Goal: Navigation & Orientation: Find specific page/section

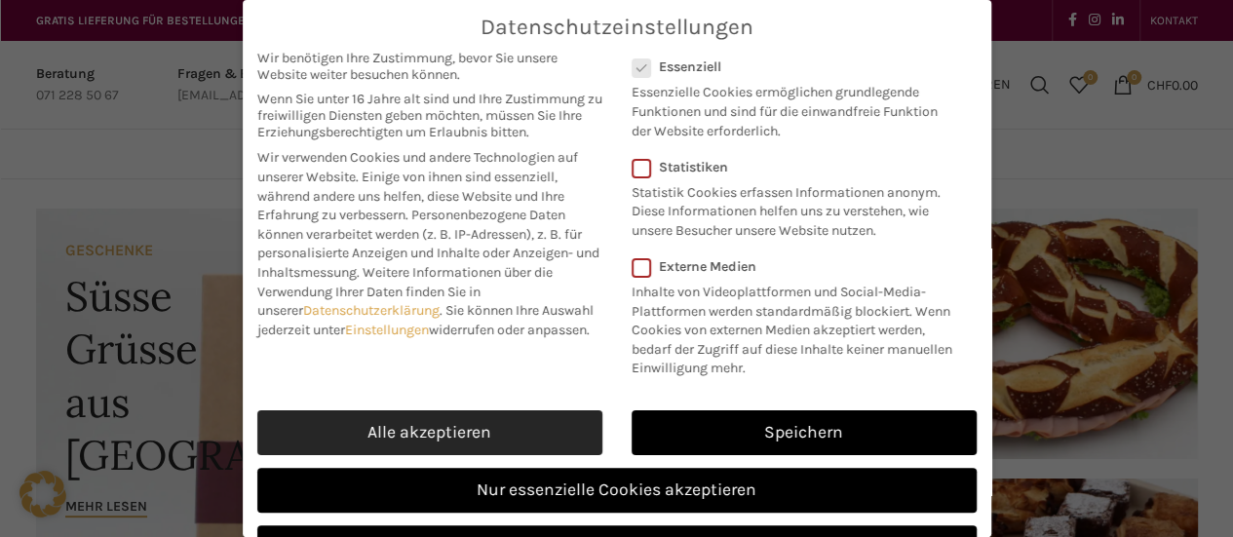
click at [492, 451] on link "Alle akzeptieren" at bounding box center [429, 432] width 345 height 45
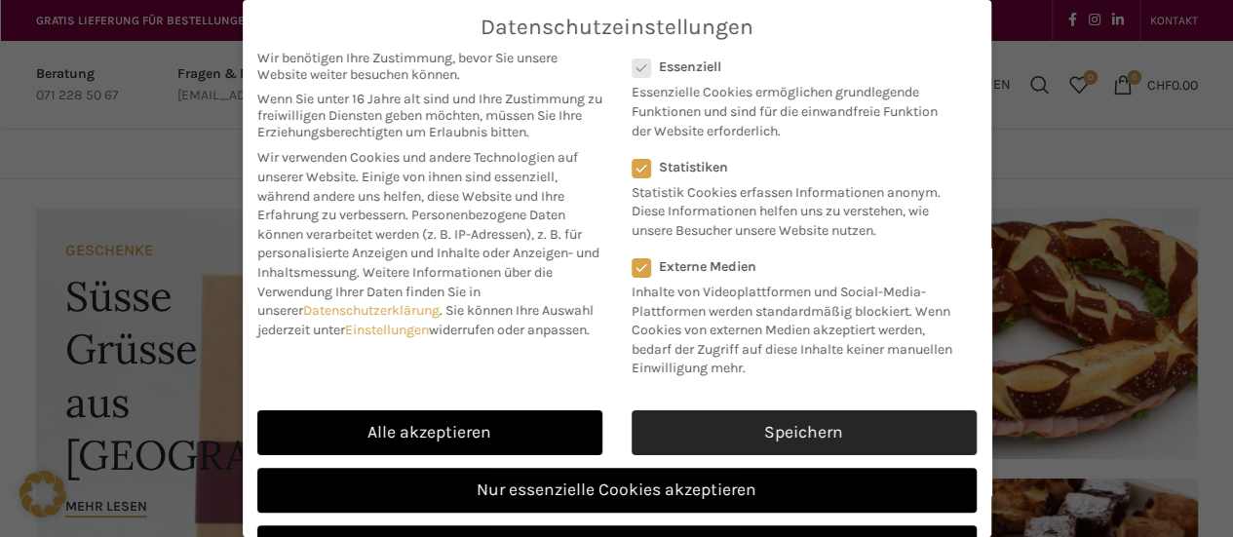
checkbox input "true"
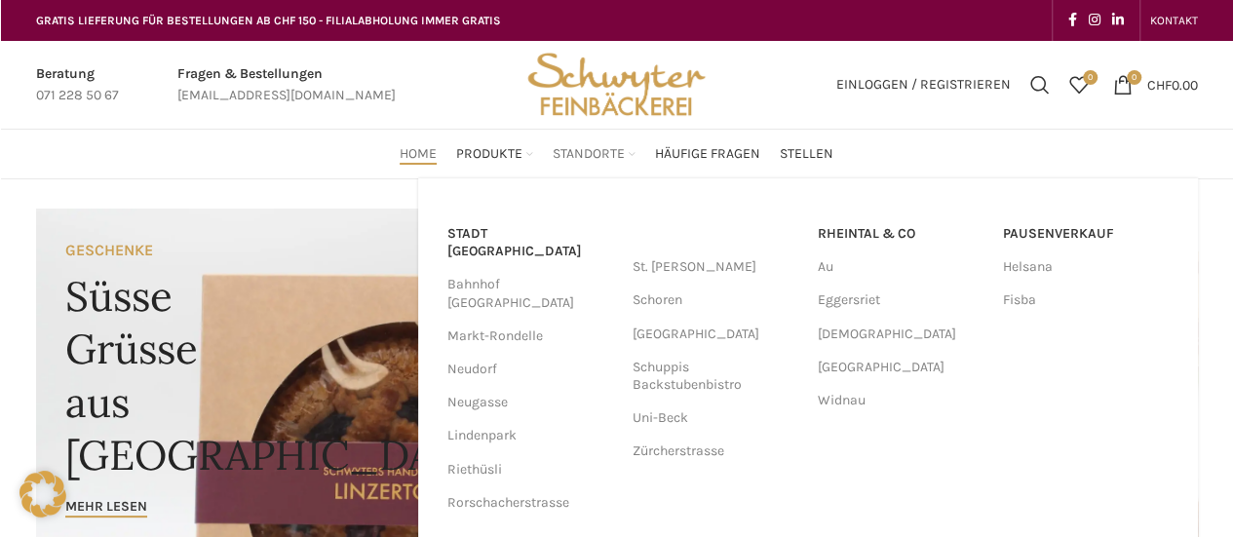
click at [620, 154] on span "Standorte" at bounding box center [589, 154] width 72 height 19
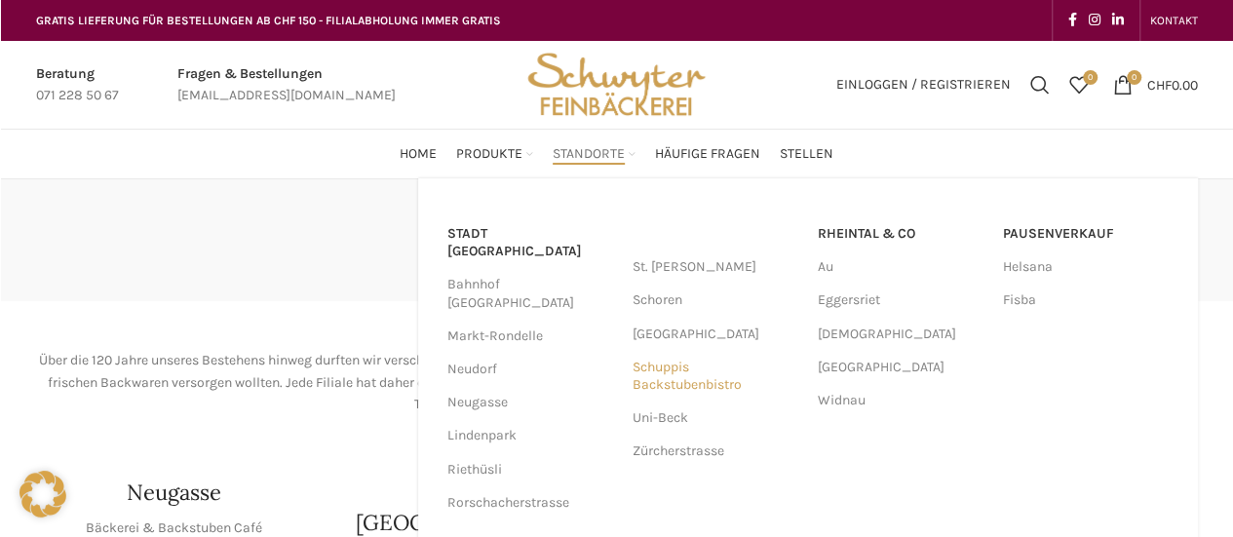
click at [660, 381] on link "Schuppis Backstubenbistro" at bounding box center [716, 376] width 166 height 51
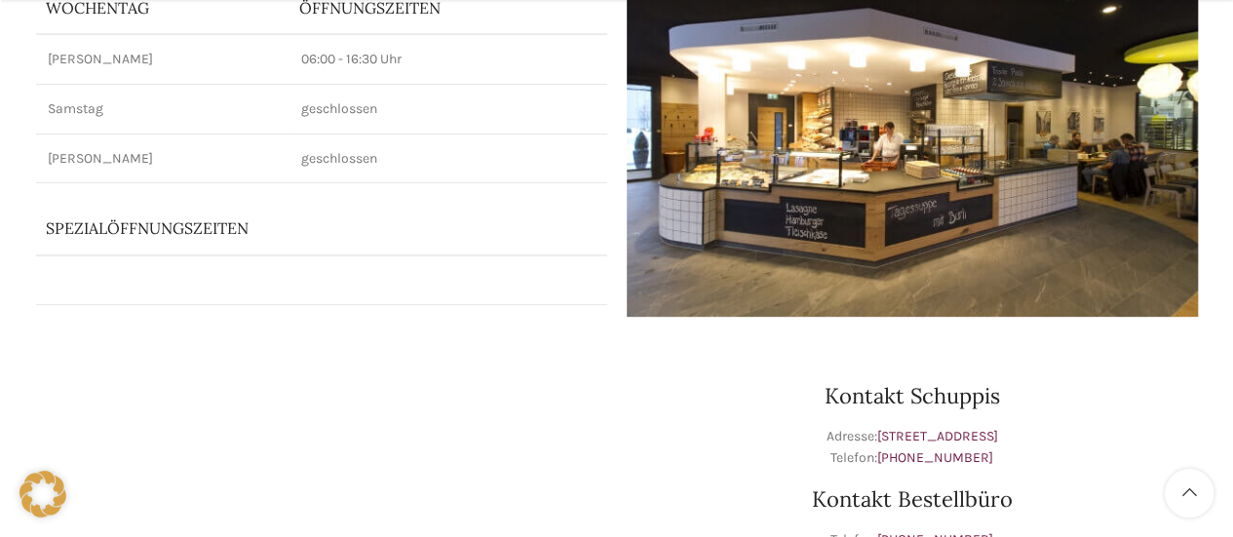
scroll to position [390, 0]
